Goal: Share content: Share content

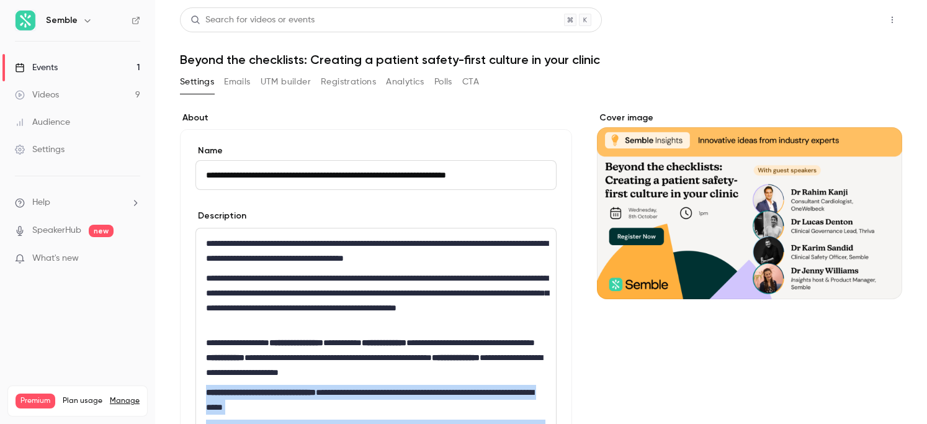
click at [841, 22] on button "Share" at bounding box center [847, 19] width 49 height 25
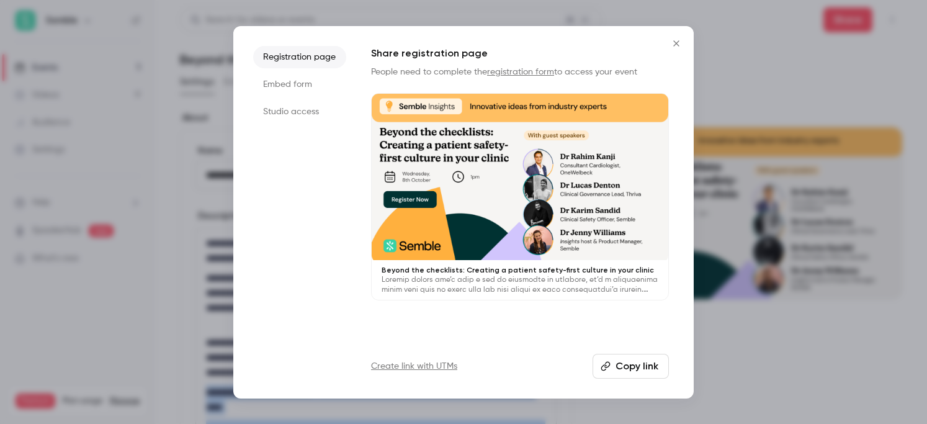
click at [635, 367] on button "Copy link" at bounding box center [631, 366] width 76 height 25
click at [757, 116] on div at bounding box center [463, 212] width 927 height 424
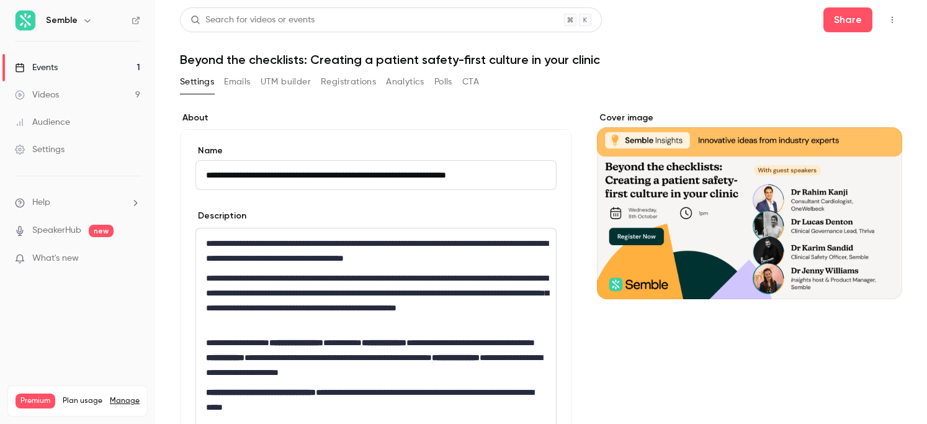
click at [360, 81] on button "Registrations" at bounding box center [348, 82] width 55 height 20
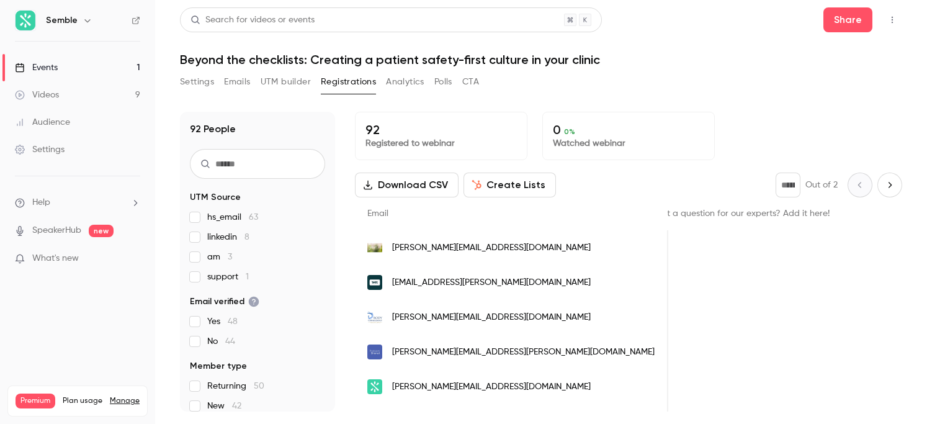
click at [890, 183] on icon "Next page" at bounding box center [889, 185] width 3 height 6
type input "*"
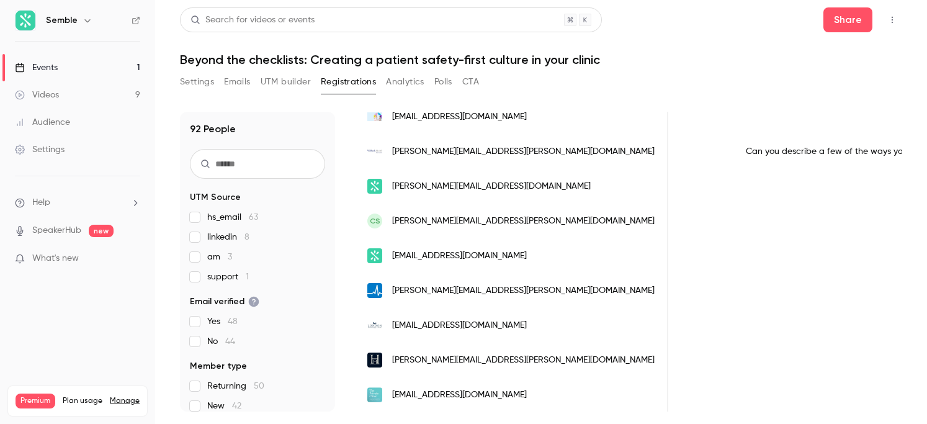
scroll to position [1140, 0]
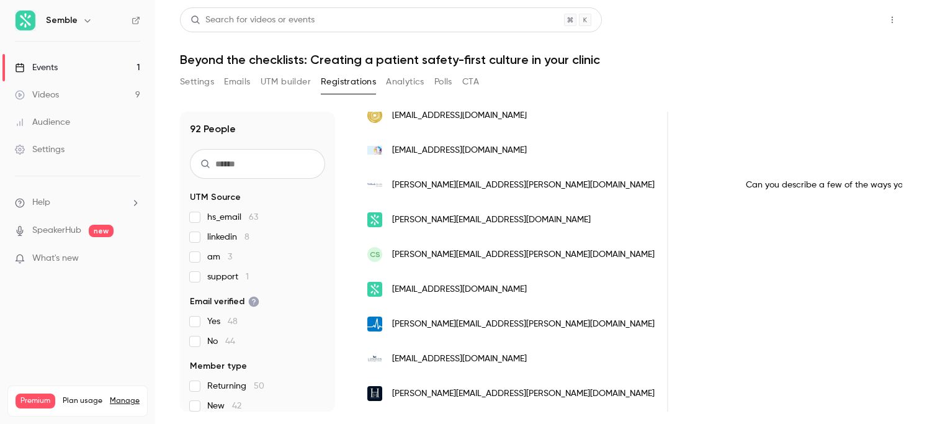
click at [843, 24] on button "Share" at bounding box center [847, 19] width 49 height 25
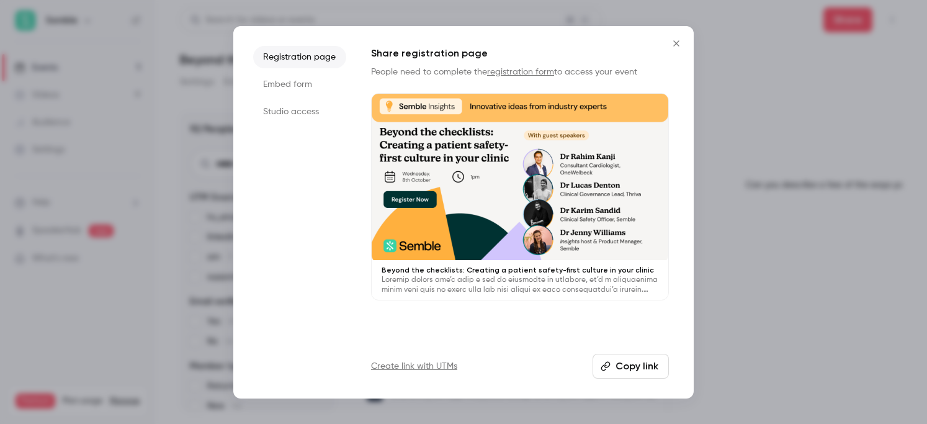
click at [641, 370] on button "Copy link" at bounding box center [631, 366] width 76 height 25
click at [674, 43] on icon "Close" at bounding box center [676, 43] width 15 height 10
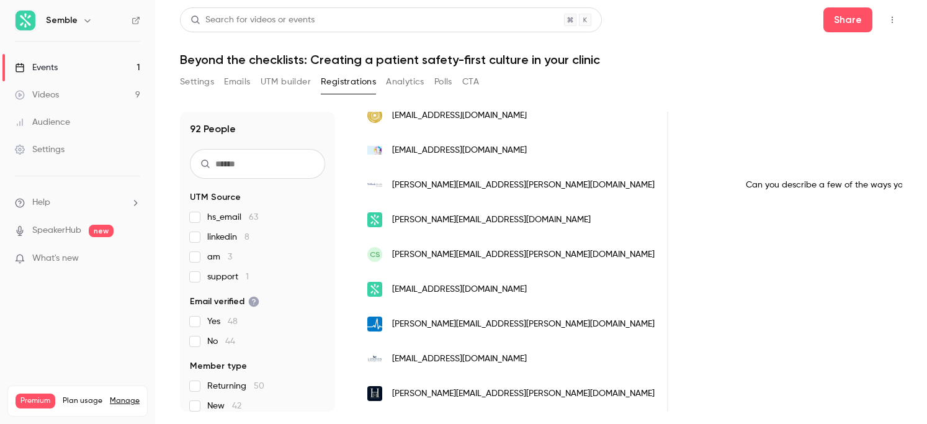
click at [274, 160] on input "text" at bounding box center [257, 164] width 135 height 30
type input "*"
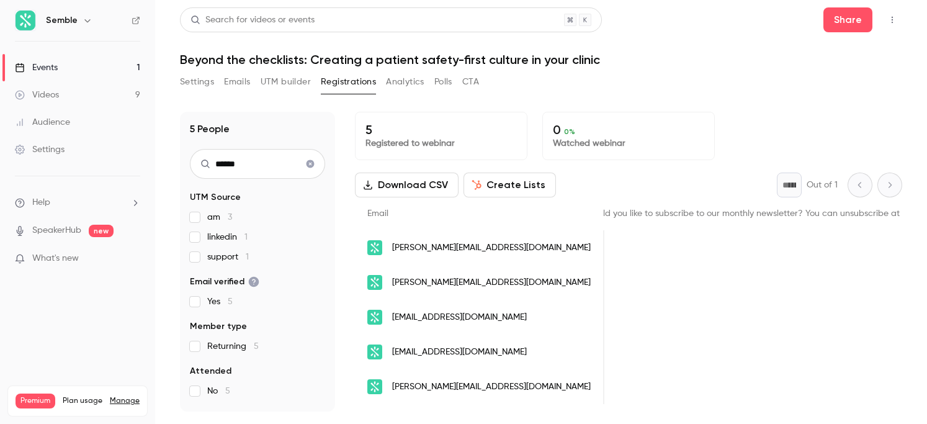
scroll to position [0, 0]
type input "******"
click at [859, 24] on button "Share" at bounding box center [847, 19] width 49 height 25
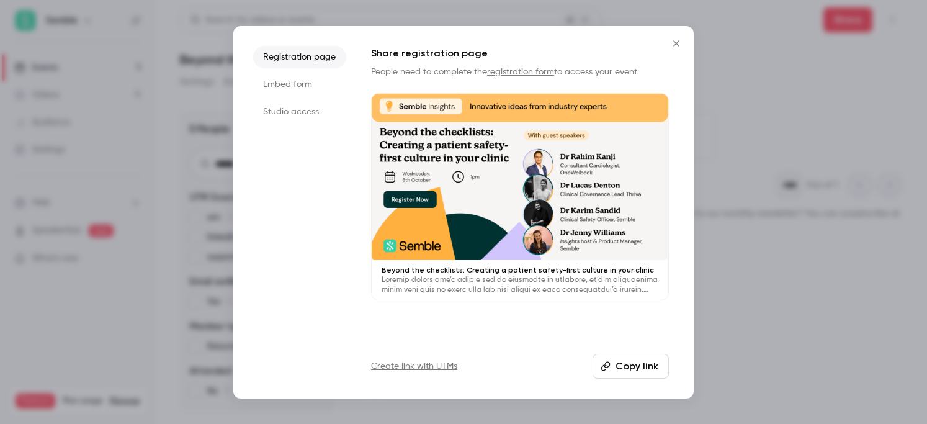
click at [633, 370] on button "Copy link" at bounding box center [631, 366] width 76 height 25
click at [677, 42] on icon "Close" at bounding box center [676, 43] width 6 height 6
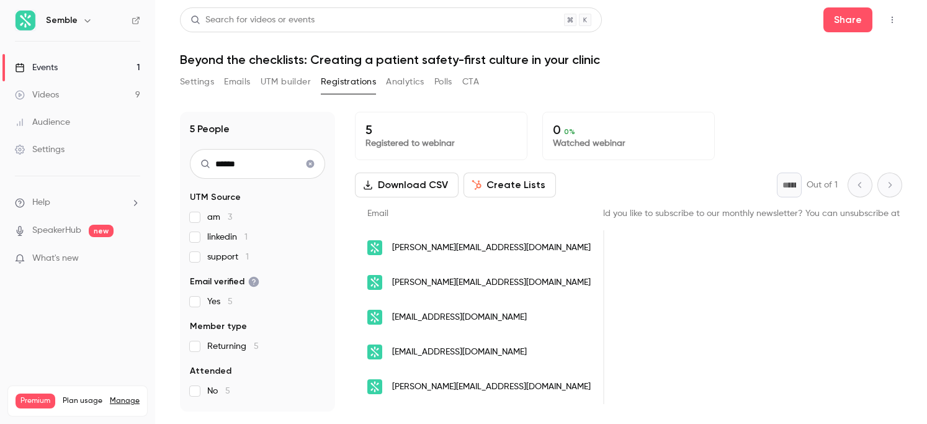
click at [298, 81] on button "UTM builder" at bounding box center [286, 82] width 50 height 20
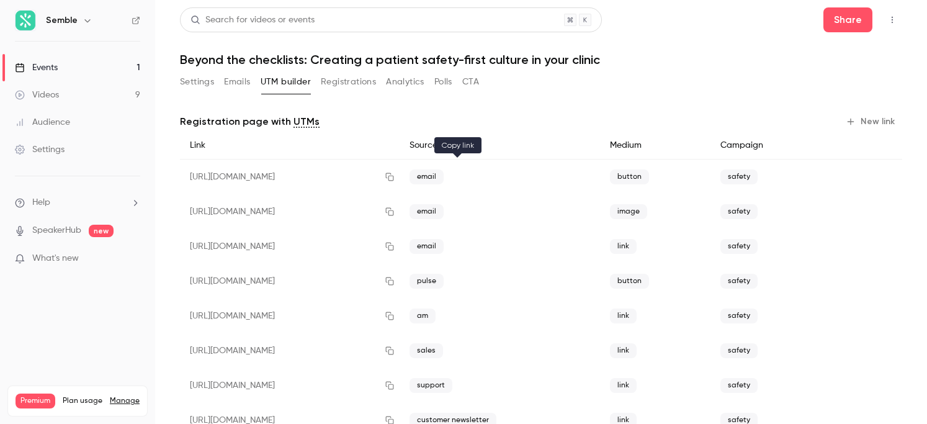
click at [395, 173] on icon "button" at bounding box center [390, 176] width 10 height 9
click at [400, 215] on button "button" at bounding box center [390, 212] width 20 height 20
